Goal: Task Accomplishment & Management: Manage account settings

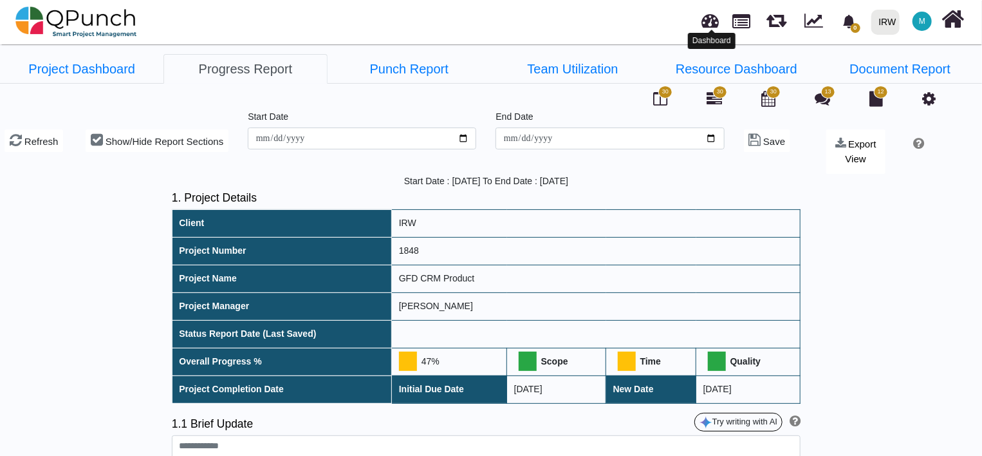
click at [711, 16] on link at bounding box center [710, 18] width 17 height 21
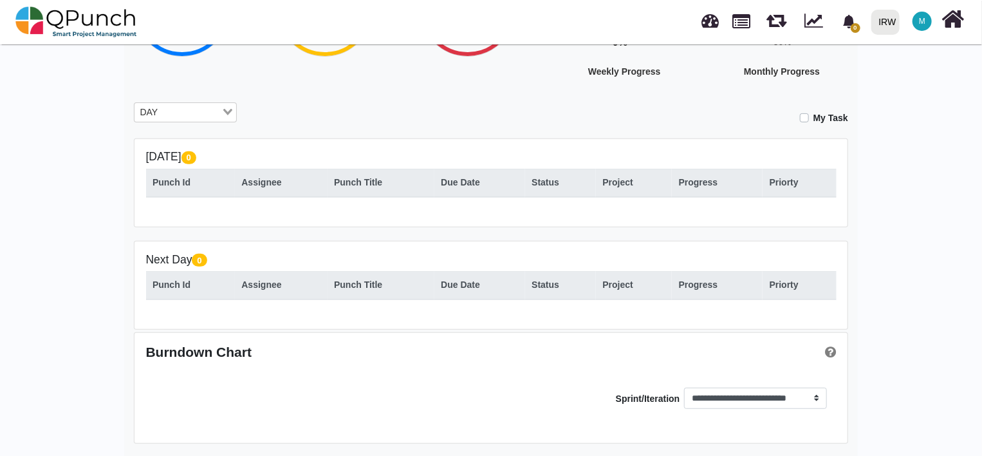
scroll to position [93, 0]
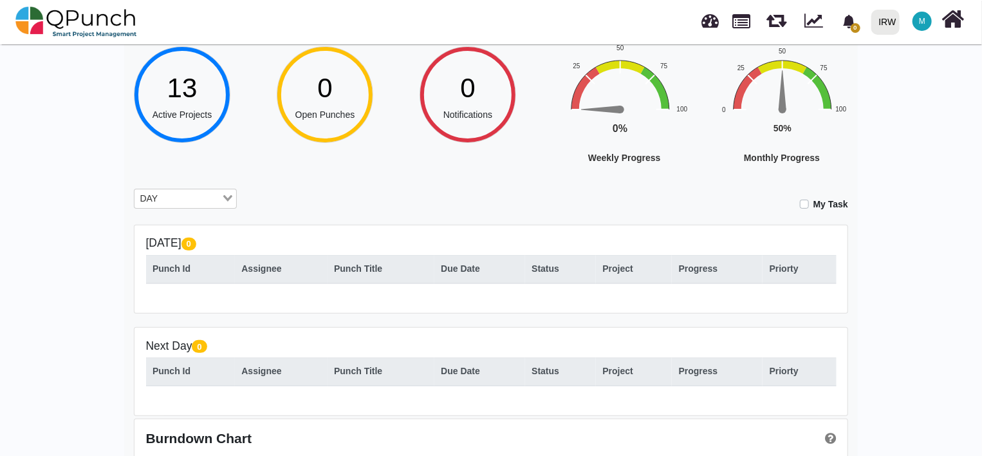
click at [814, 206] on label "My Task" at bounding box center [831, 205] width 35 height 14
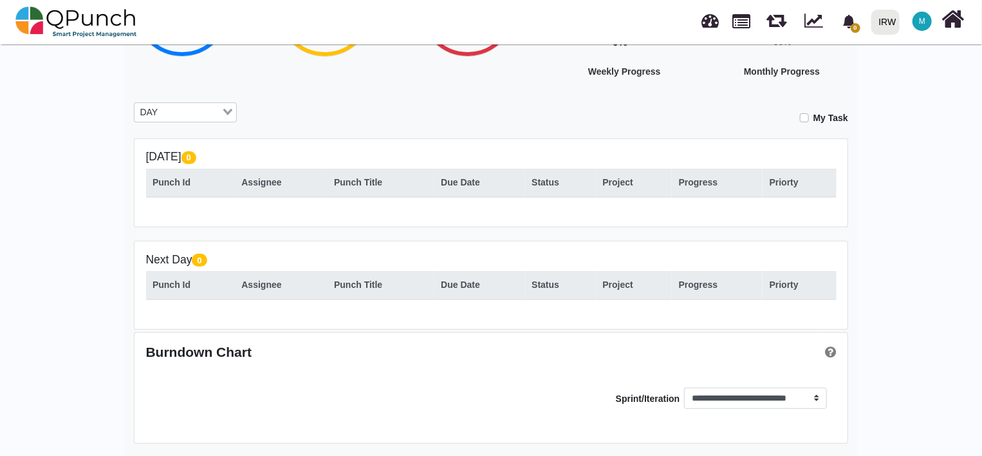
click at [814, 121] on label "My Task" at bounding box center [831, 118] width 35 height 14
click at [770, 396] on select "**********" at bounding box center [755, 398] width 142 height 22
click at [798, 392] on select "**********" at bounding box center [755, 398] width 142 height 22
click at [897, 352] on div "**********" at bounding box center [491, 159] width 982 height 595
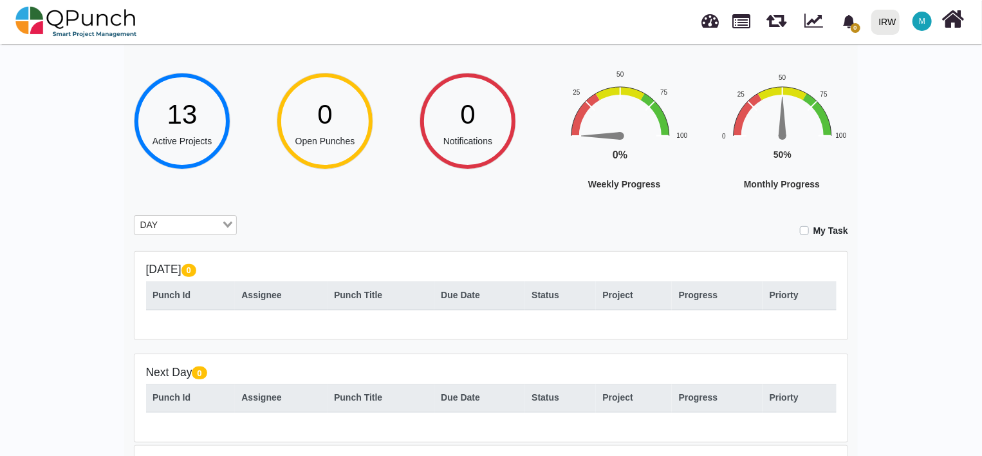
scroll to position [0, 0]
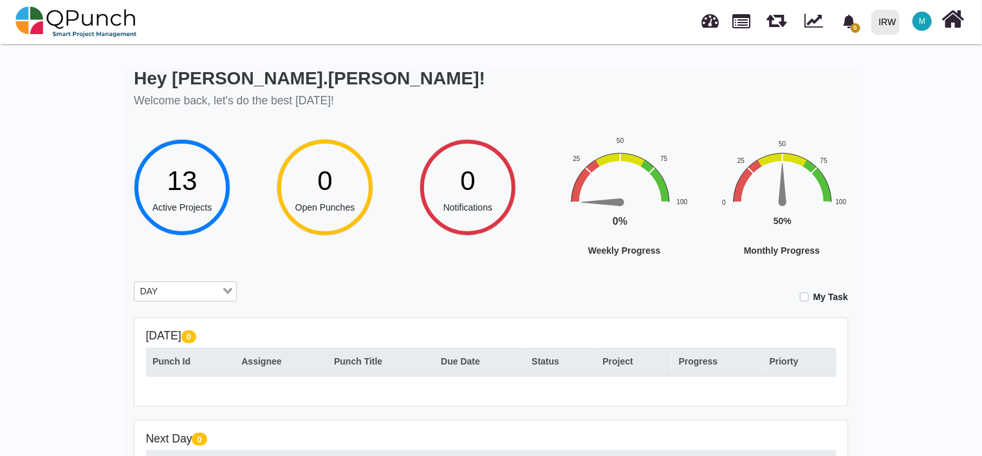
click at [230, 288] on icon "Search for option" at bounding box center [227, 291] width 9 height 6
click at [157, 366] on li "All" at bounding box center [185, 362] width 103 height 17
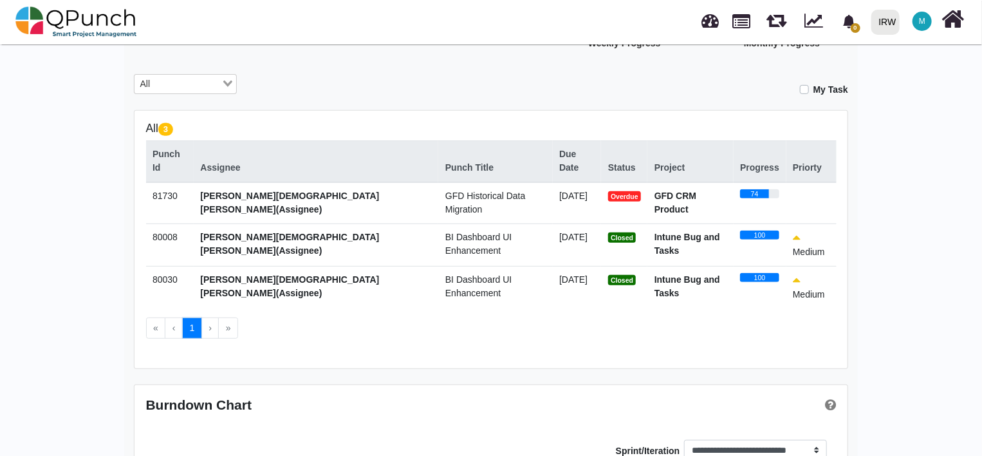
scroll to position [216, 0]
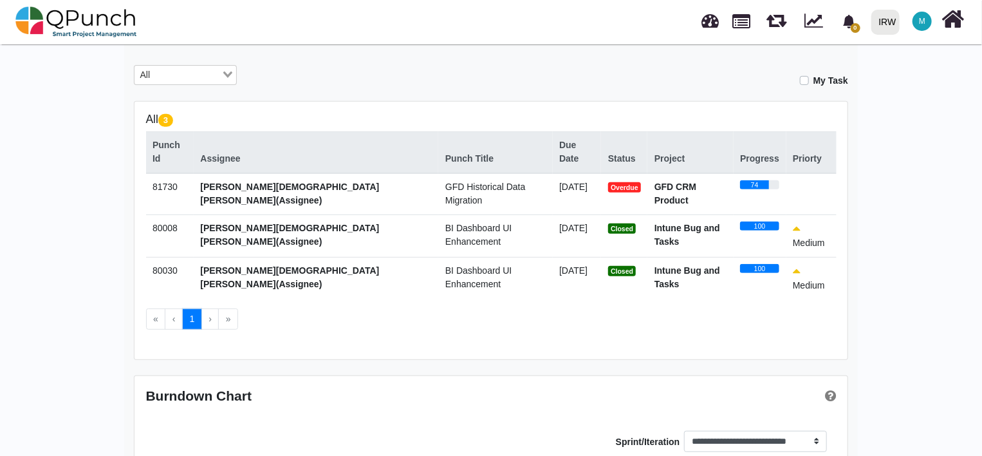
click at [897, 216] on div "Hey Muhammad.shoaib! Welcome back, let's do the best today! 13 Active Projects …" at bounding box center [491, 162] width 982 height 675
click at [655, 182] on strong "GFD CRM Product" at bounding box center [676, 194] width 42 height 24
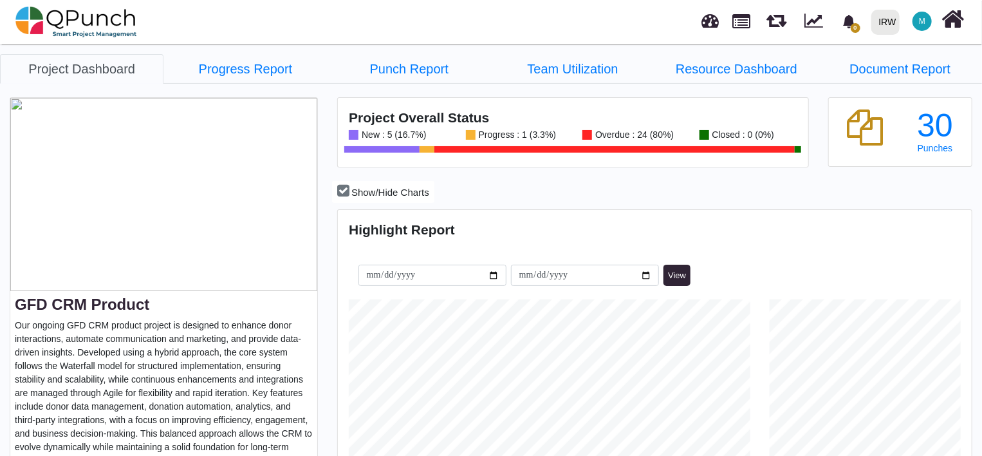
scroll to position [201, 210]
click at [247, 67] on link "Progress Report" at bounding box center [244, 69] width 163 height 30
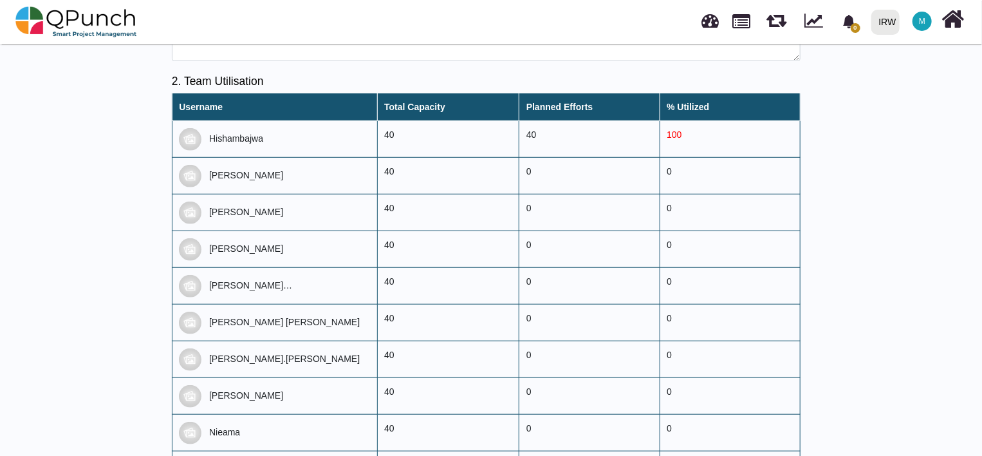
scroll to position [429, 0]
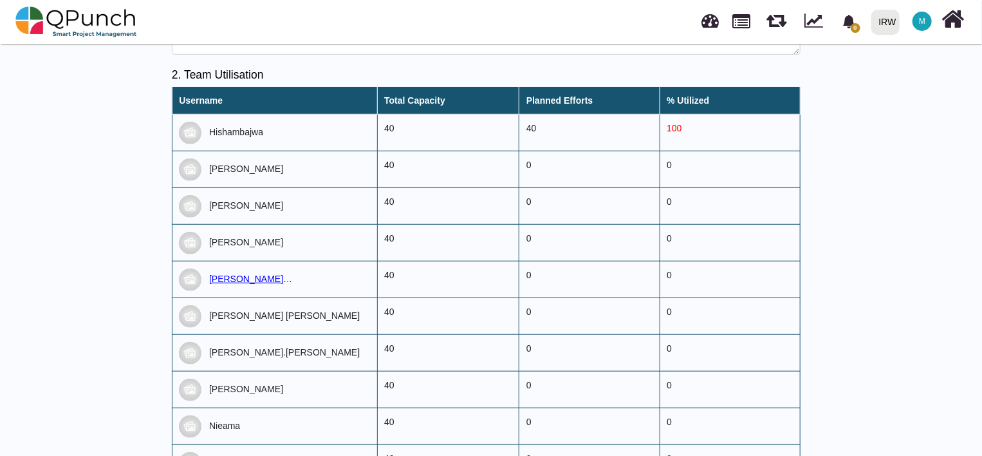
click at [256, 277] on span "[PERSON_NAME][DEMOGRAPHIC_DATA][PERSON_NAME]" at bounding box center [266, 288] width 175 height 29
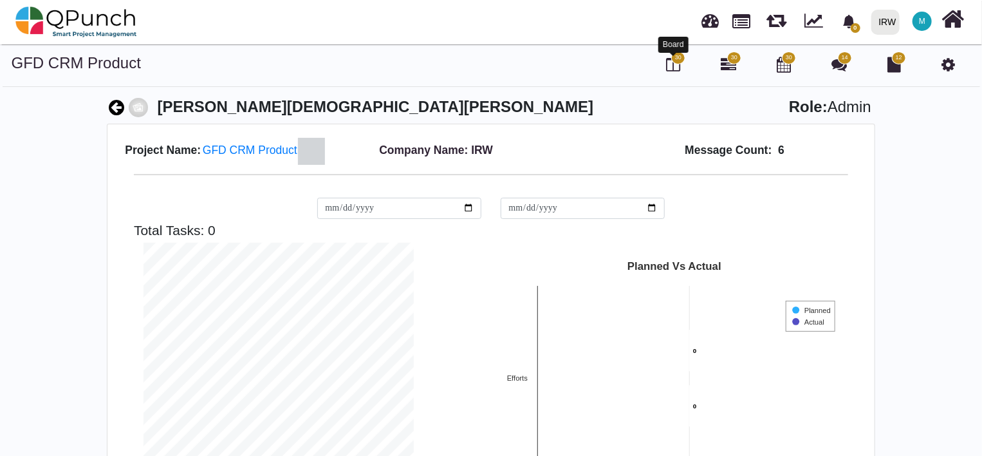
click at [677, 68] on icon at bounding box center [673, 64] width 14 height 15
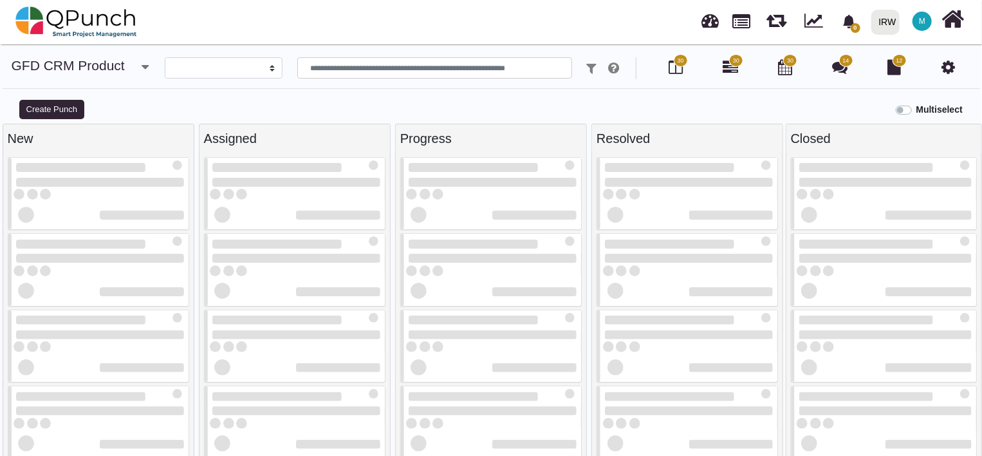
select select
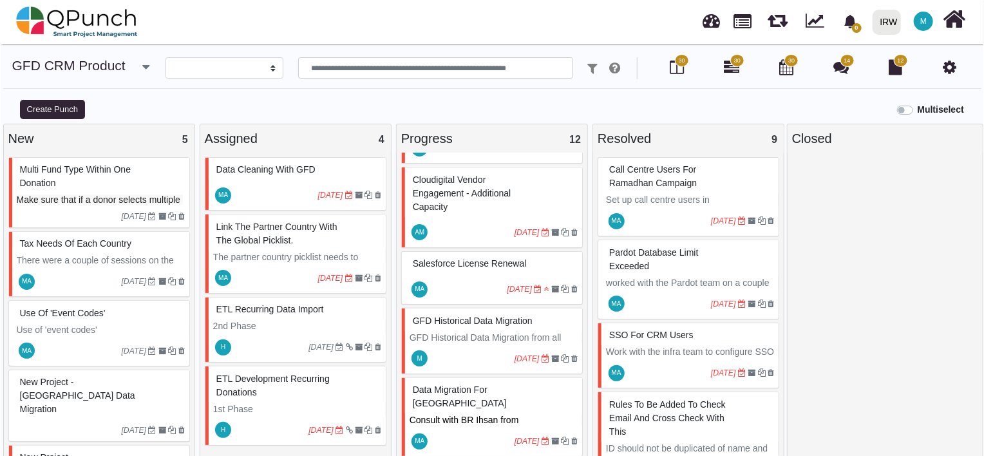
scroll to position [601, 0]
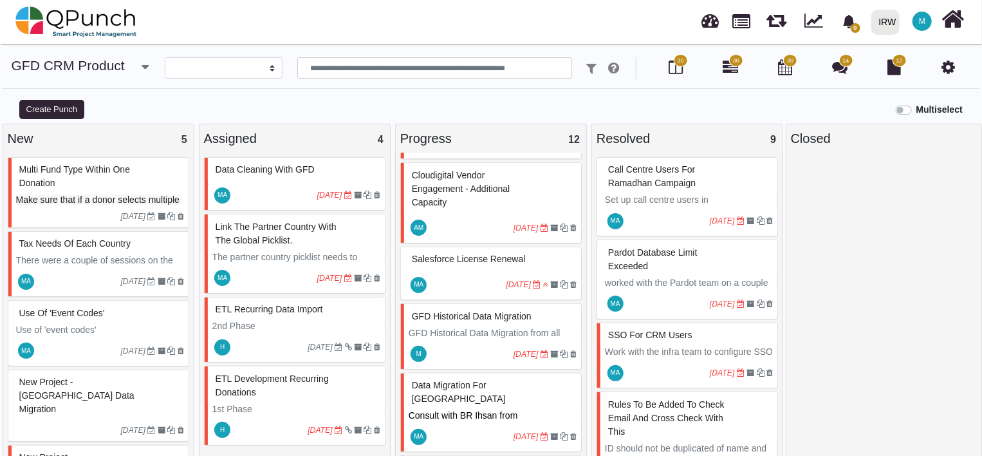
click at [492, 311] on span "GFD Historical Data Migration" at bounding box center [472, 316] width 120 height 10
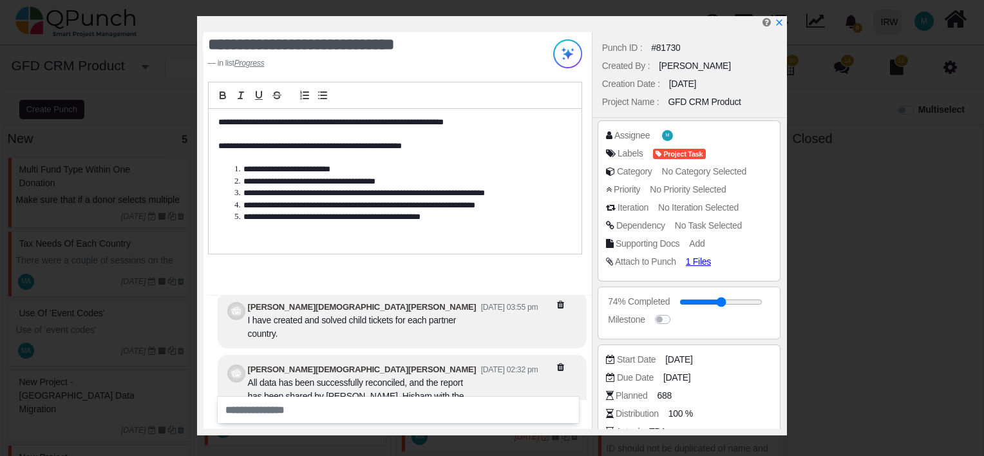
scroll to position [-257, 0]
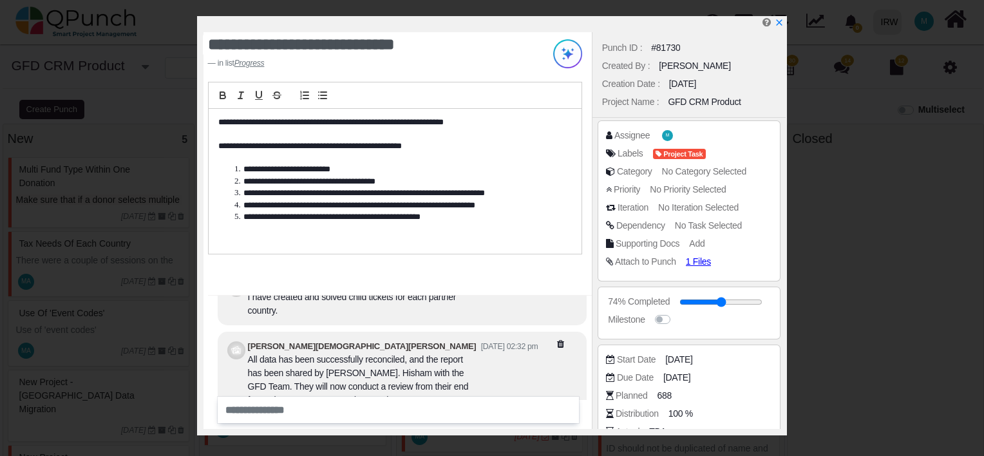
click at [415, 345] on div "[PERSON_NAME][DEMOGRAPHIC_DATA][PERSON_NAME] [DATE] 02:32 pm All data has been …" at bounding box center [393, 373] width 290 height 68
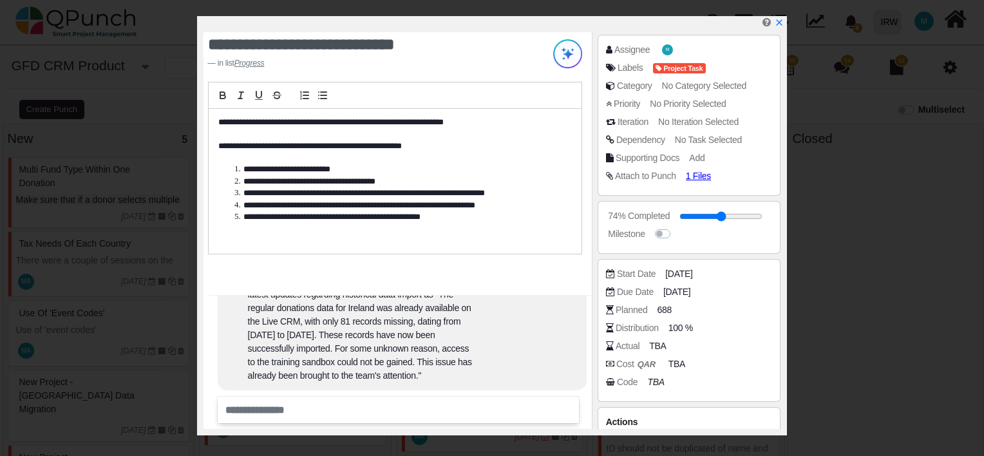
scroll to position [129, 0]
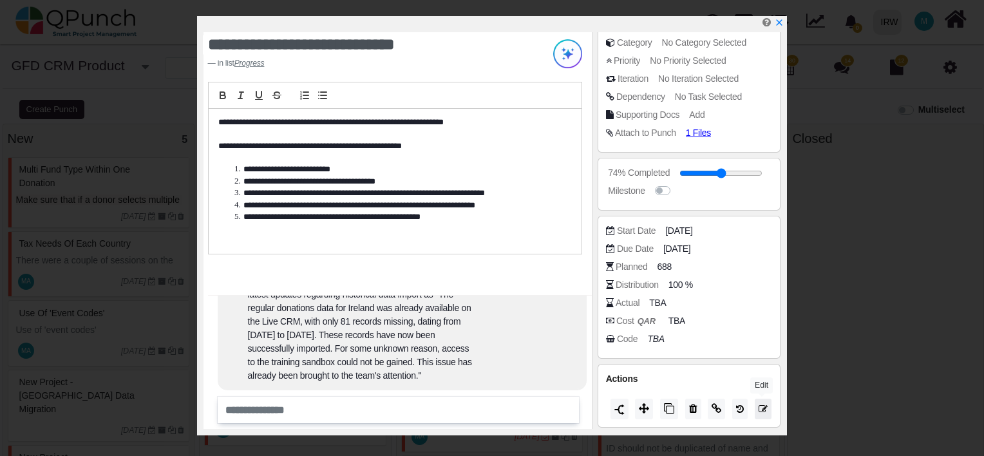
click at [758, 407] on icon at bounding box center [762, 408] width 9 height 9
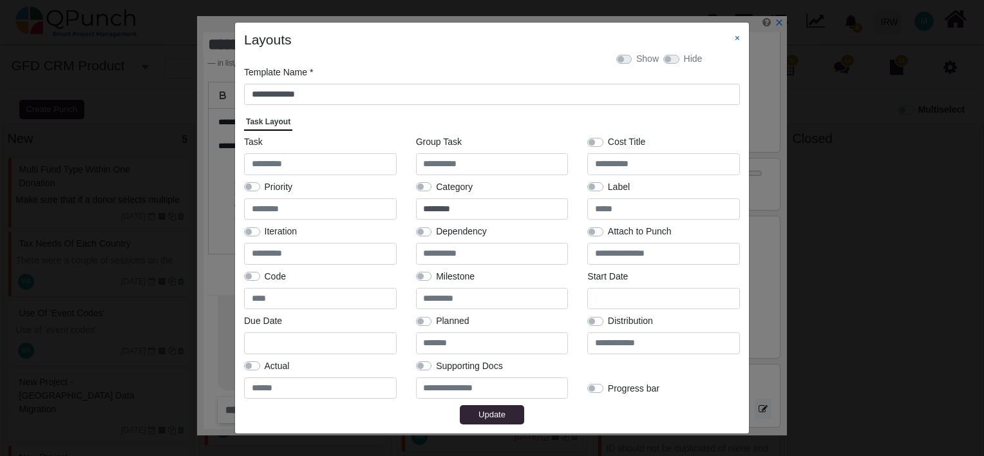
click at [736, 36] on link "×" at bounding box center [736, 38] width 5 height 10
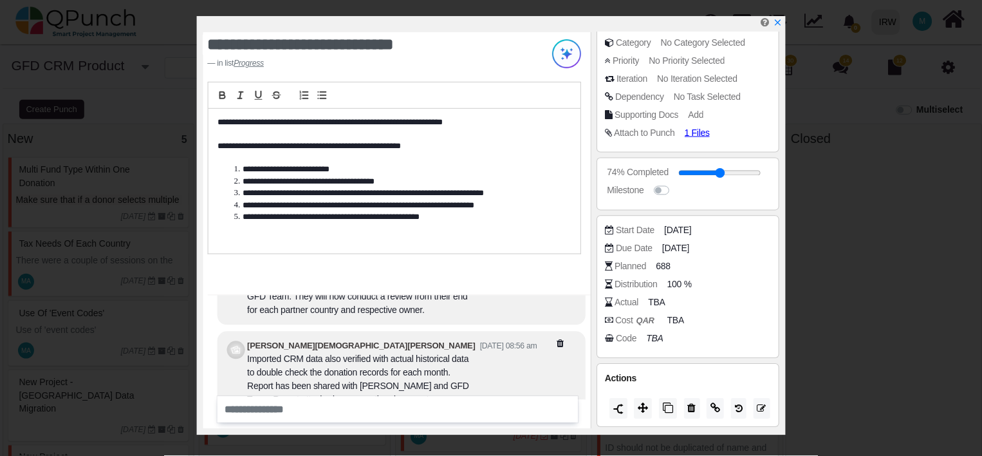
scroll to position [0, 0]
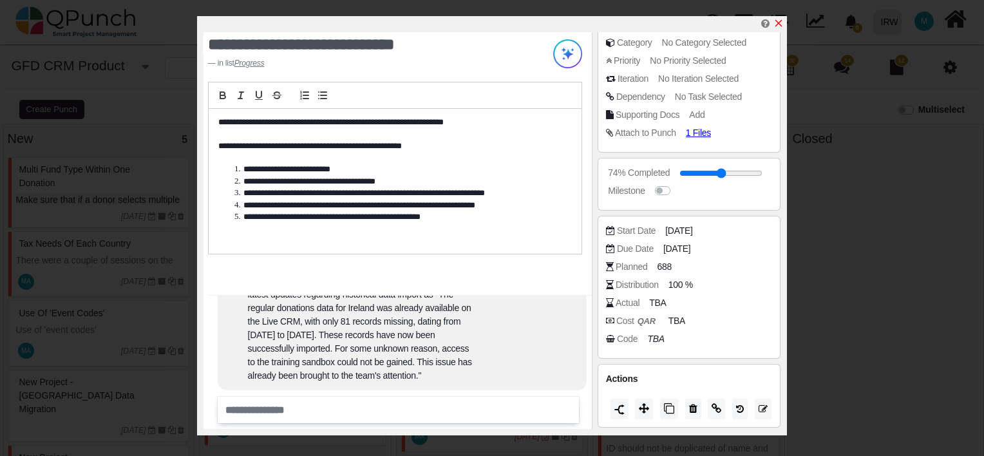
click at [777, 27] on icon "x" at bounding box center [778, 23] width 10 height 10
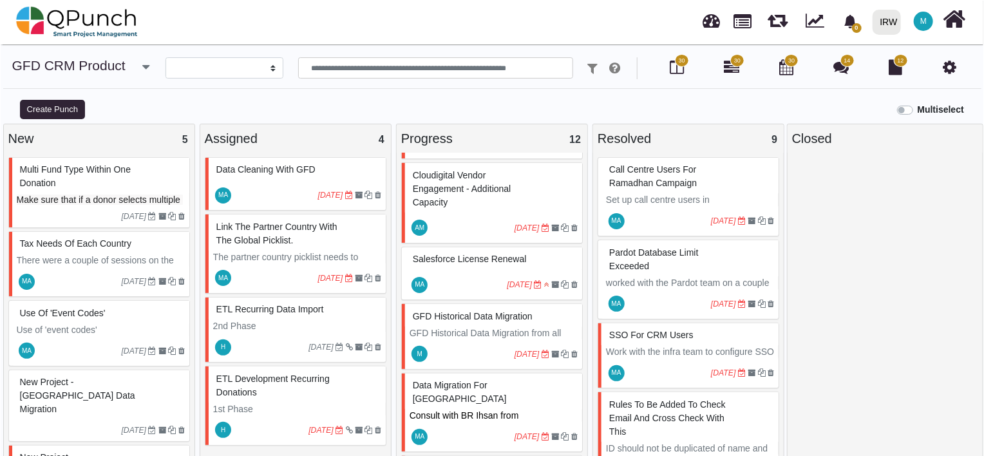
scroll to position [669, 0]
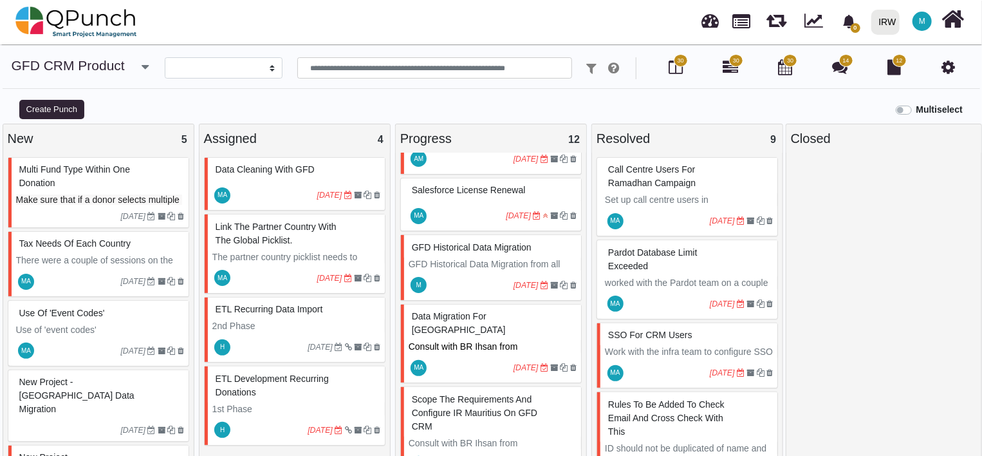
click at [464, 242] on span "GFD Historical Data Migration" at bounding box center [472, 247] width 120 height 10
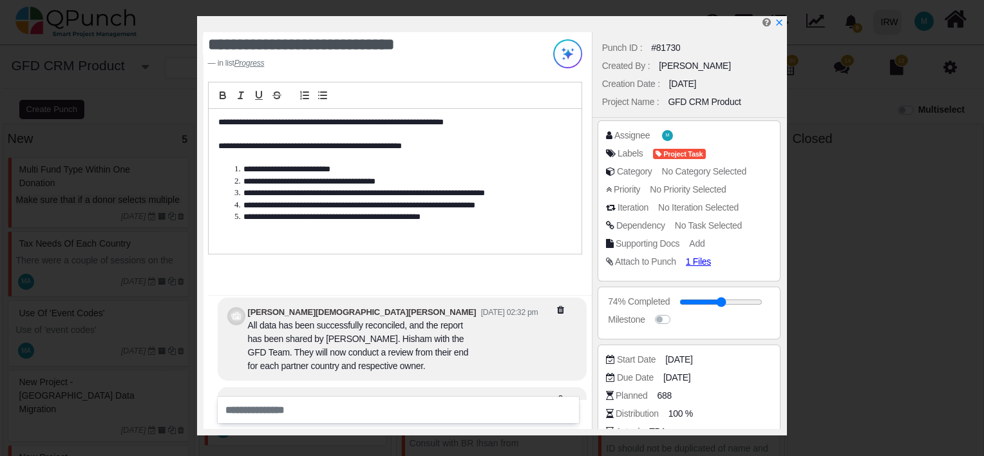
scroll to position [-257, 0]
